Goal: Check status: Check status

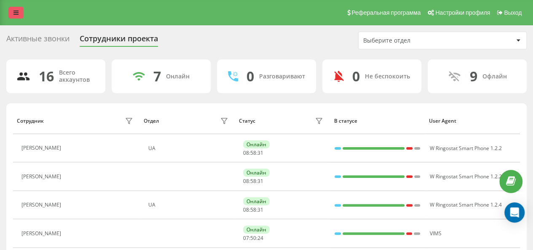
click at [13, 15] on icon at bounding box center [15, 13] width 5 height 6
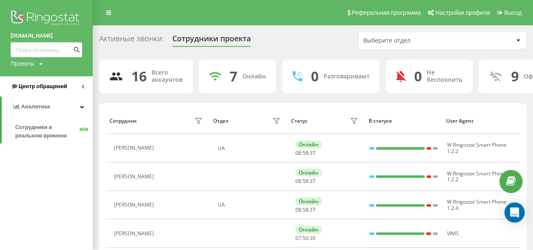
click at [32, 84] on span "Центр обращений" at bounding box center [43, 86] width 48 height 6
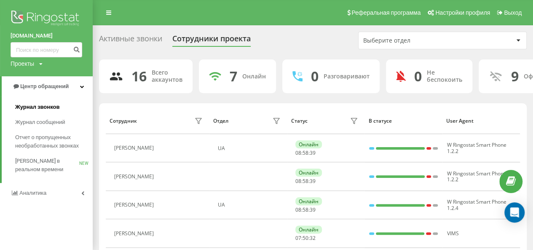
click at [38, 109] on span "Журнал звонков" at bounding box center [37, 107] width 44 height 8
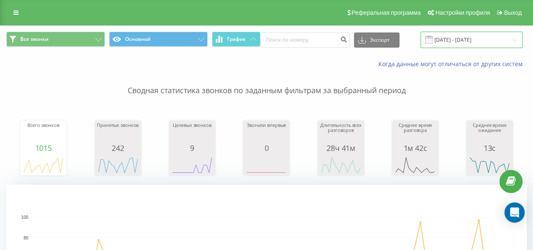
click at [457, 40] on input "[DATE] - [DATE]" at bounding box center [471, 40] width 102 height 16
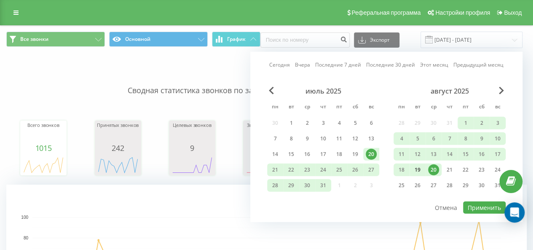
click at [418, 168] on div "19" at bounding box center [417, 169] width 11 height 11
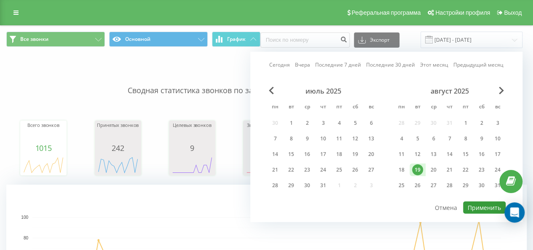
click at [475, 204] on button "Применить" at bounding box center [484, 207] width 43 height 12
type input "19.08.2025 - 19.08.2025"
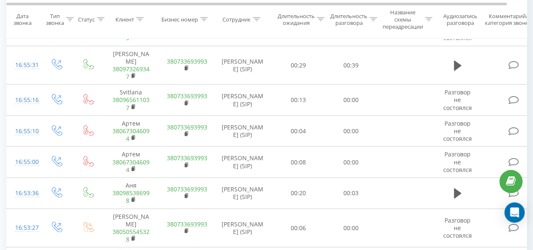
scroll to position [972, 0]
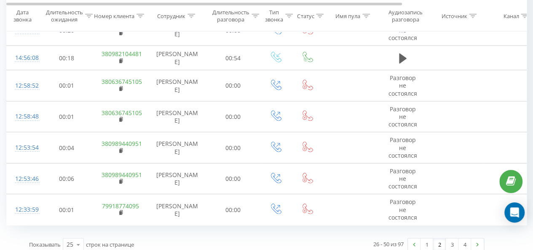
scroll to position [946, 0]
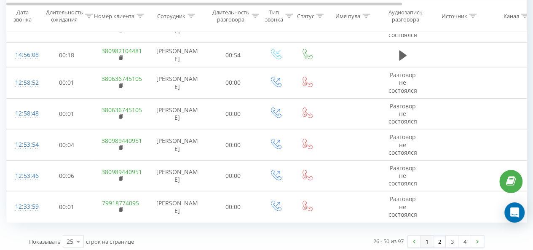
click at [426, 236] on link "1" at bounding box center [426, 241] width 13 height 12
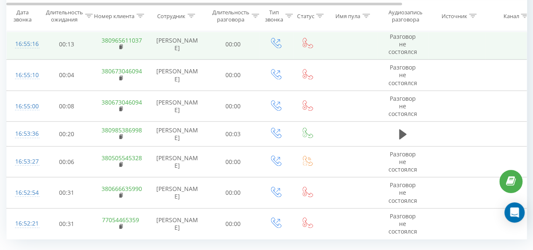
scroll to position [933, 0]
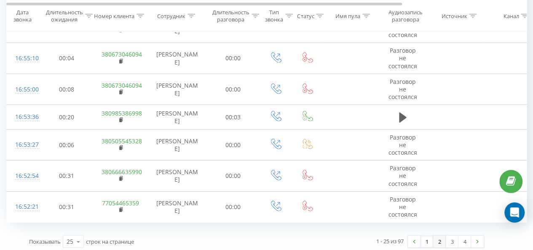
click at [441, 238] on link "2" at bounding box center [439, 241] width 13 height 12
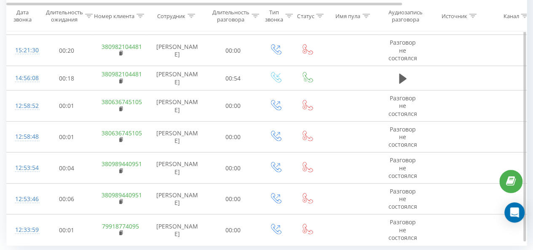
scroll to position [946, 0]
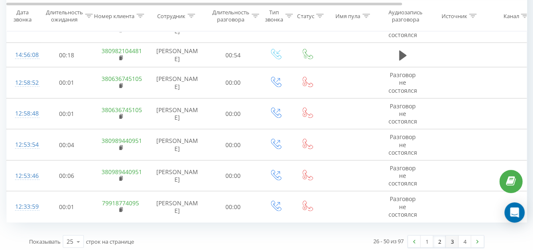
click at [454, 236] on link "3" at bounding box center [452, 241] width 13 height 12
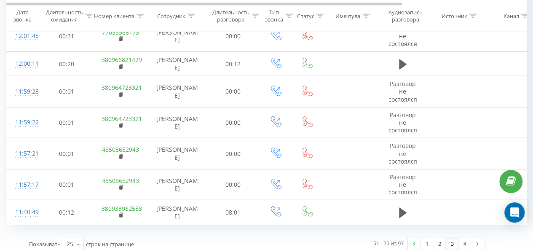
scroll to position [939, 0]
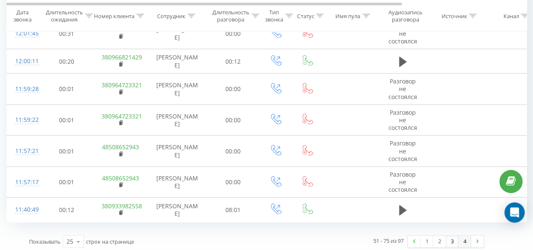
click at [462, 241] on link "4" at bounding box center [464, 241] width 13 height 12
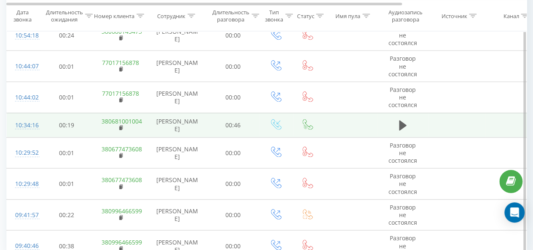
scroll to position [847, 0]
